Goal: Use online tool/utility: Utilize a website feature to perform a specific function

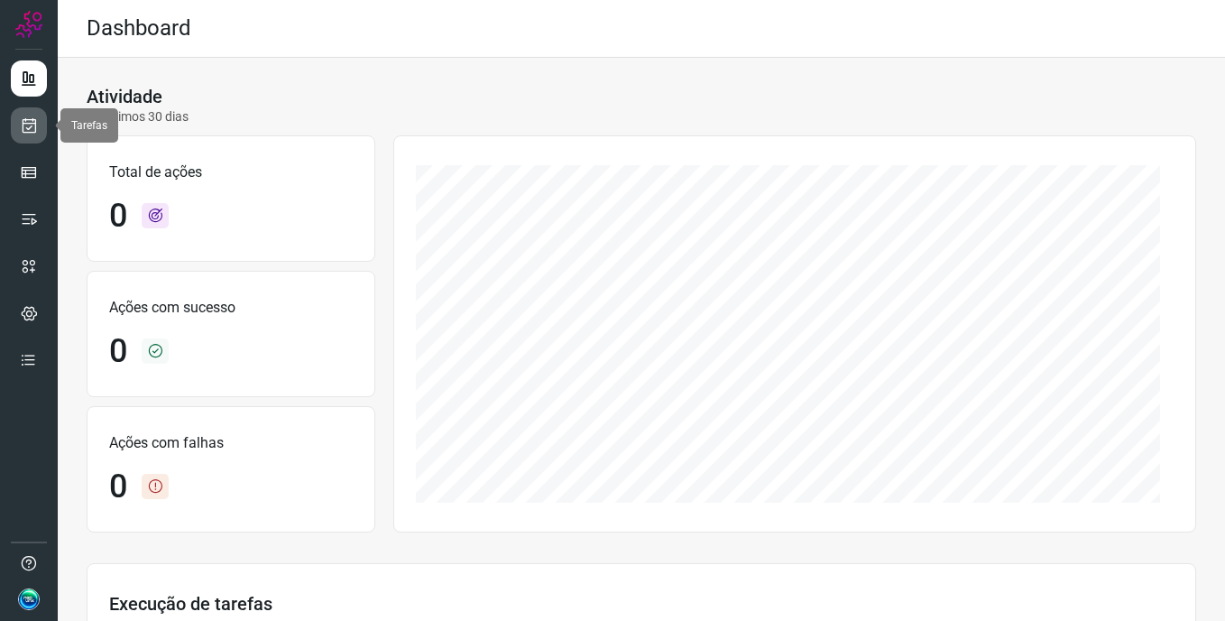
click at [34, 127] on icon at bounding box center [29, 125] width 19 height 18
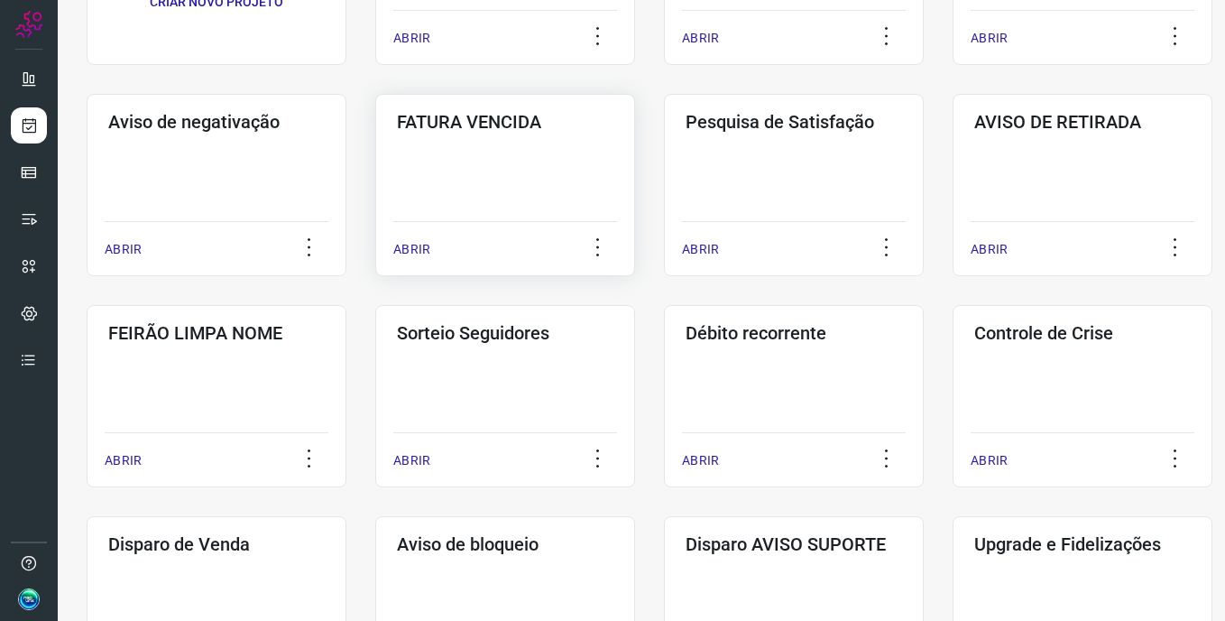
scroll to position [271, 0]
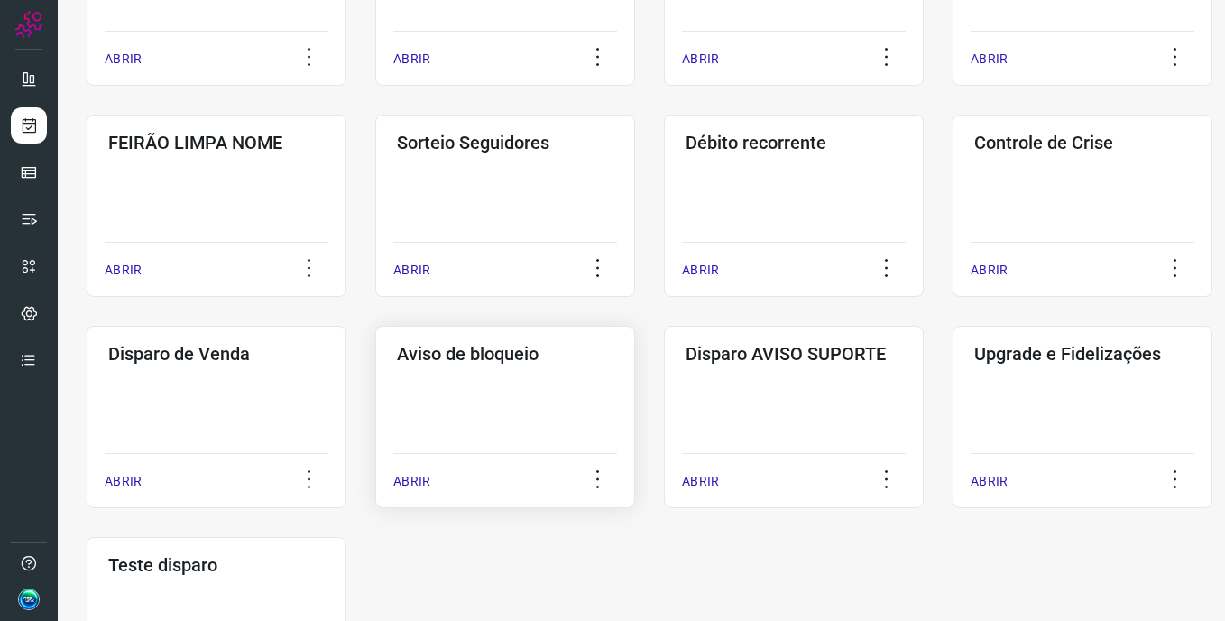
click at [491, 425] on div "Aviso de bloqueio ABRIR" at bounding box center [505, 417] width 260 height 182
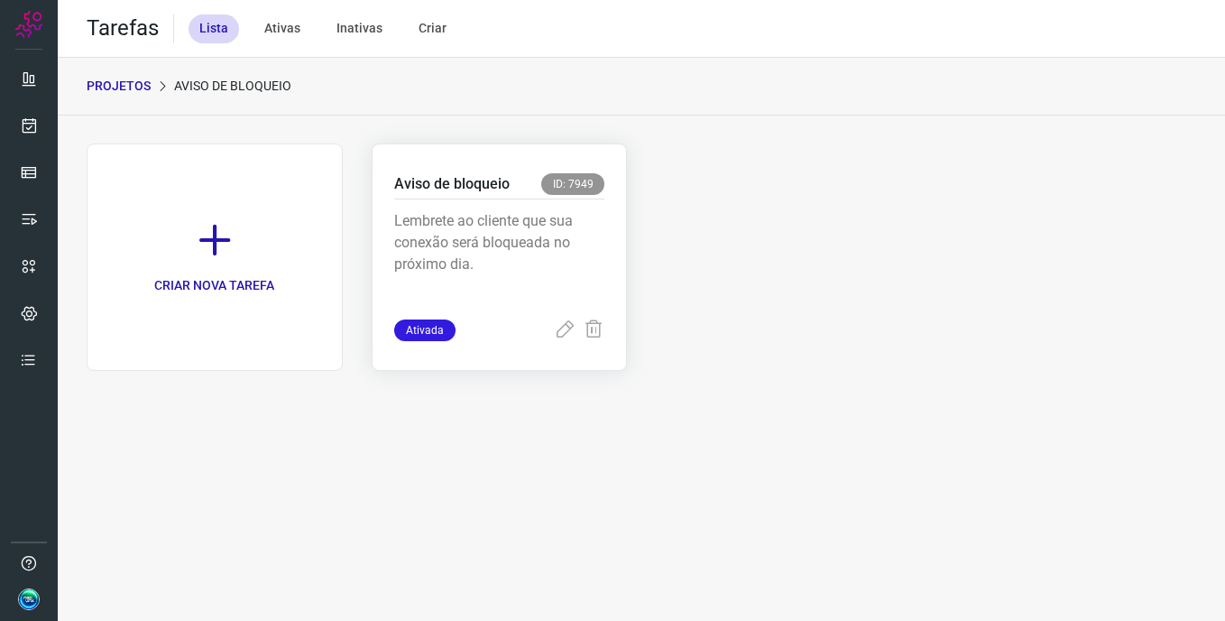
click at [511, 228] on p "Lembrete ao cliente que sua conexão será bloqueada no próximo dia." at bounding box center [499, 255] width 211 height 90
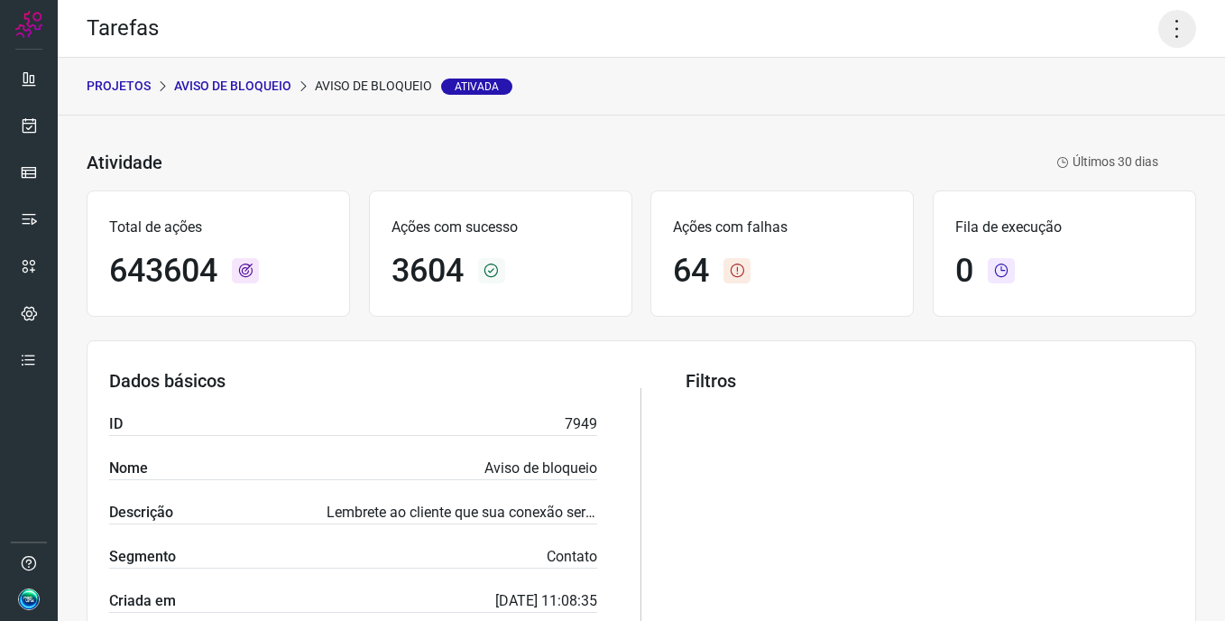
click at [1162, 30] on icon at bounding box center [1178, 29] width 38 height 38
click at [1085, 120] on li "Executar" at bounding box center [1100, 118] width 164 height 29
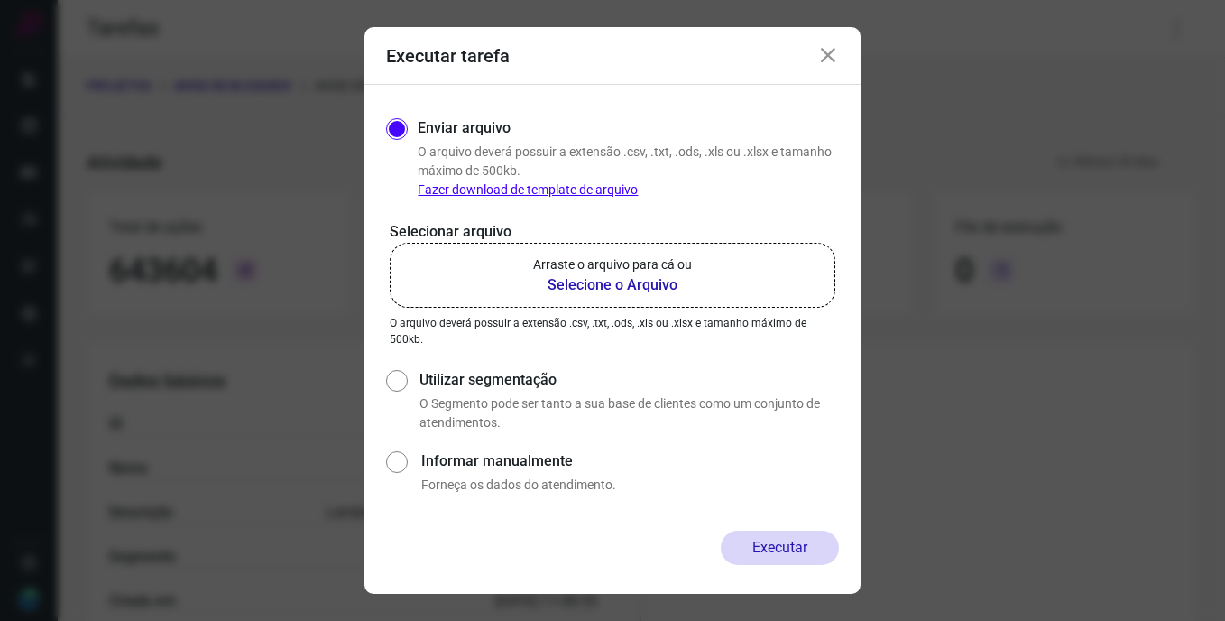
click at [665, 277] on b "Selecione o Arquivo" at bounding box center [612, 285] width 159 height 22
click at [0, 0] on input "Arraste o arquivo para cá ou Selecione o Arquivo" at bounding box center [0, 0] width 0 height 0
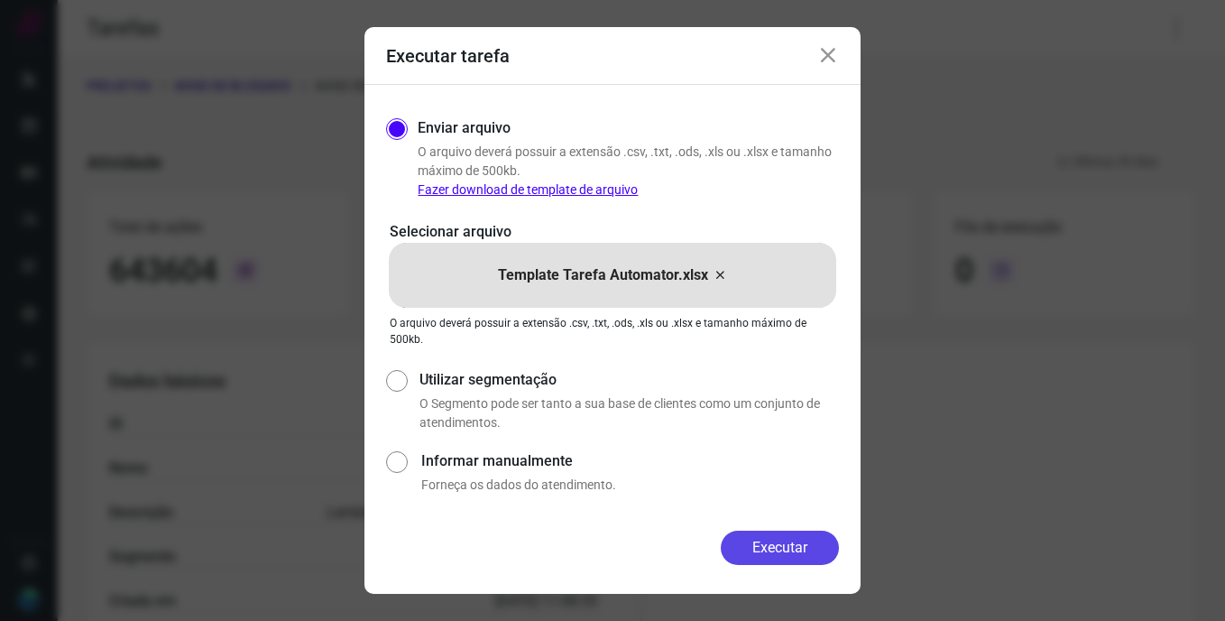
click at [773, 555] on button "Executar" at bounding box center [780, 548] width 118 height 34
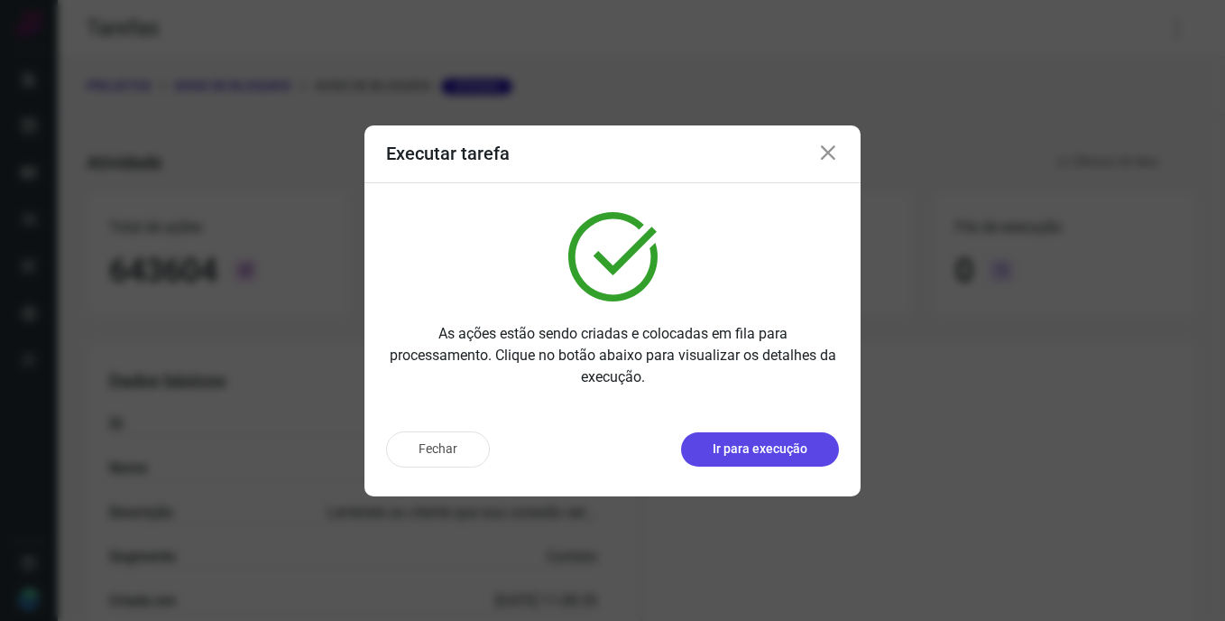
click at [771, 448] on p "Ir para execução" at bounding box center [760, 448] width 95 height 19
